Goal: Browse casually

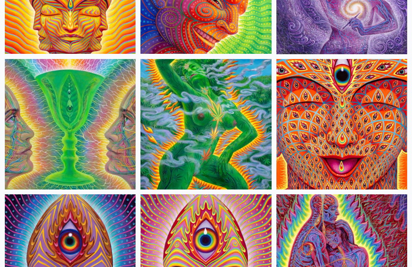
scroll to position [2203, 0]
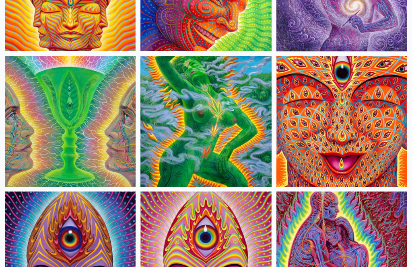
click at [227, 123] on img at bounding box center [205, 122] width 131 height 131
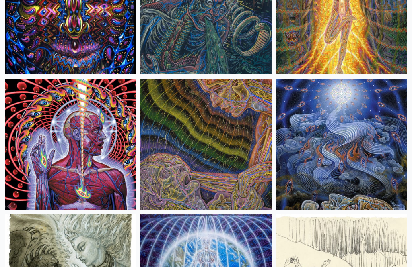
scroll to position [7201, 0]
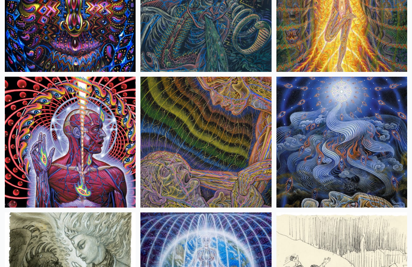
click at [55, 149] on img at bounding box center [70, 142] width 131 height 131
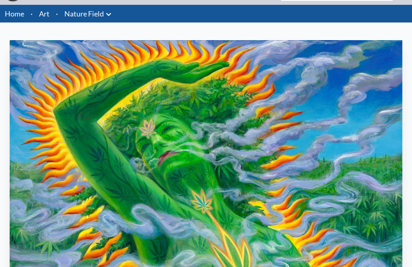
scroll to position [18, 0]
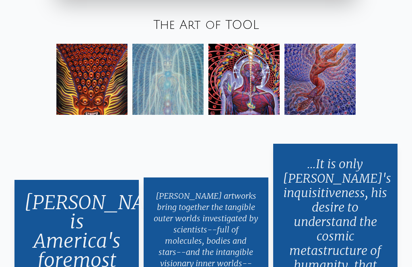
scroll to position [1216, 0]
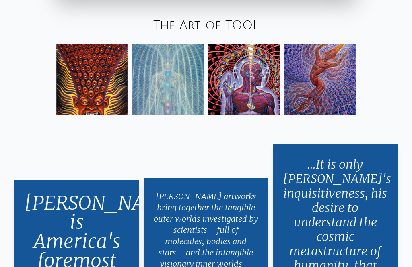
click at [333, 99] on img at bounding box center [319, 79] width 71 height 71
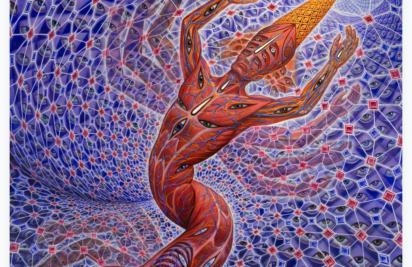
scroll to position [118, 0]
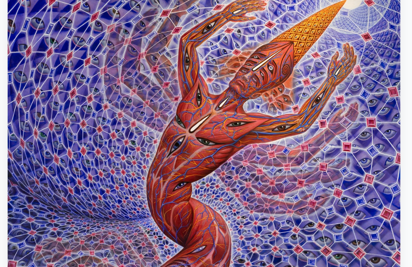
scroll to position [100, 0]
